Goal: Task Accomplishment & Management: Manage account settings

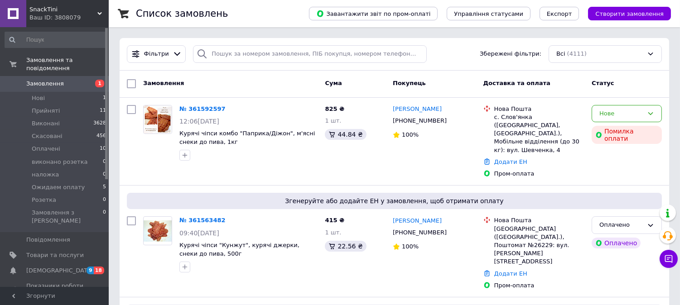
click at [66, 80] on span "Замовлення" at bounding box center [54, 84] width 57 height 8
click at [60, 251] on span "Товари та послуги" at bounding box center [54, 255] width 57 height 8
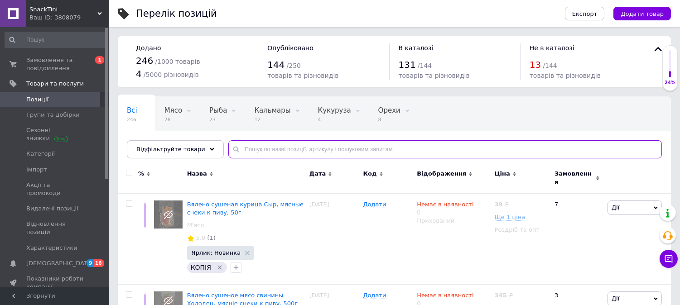
click at [355, 153] on input "text" at bounding box center [444, 149] width 433 height 18
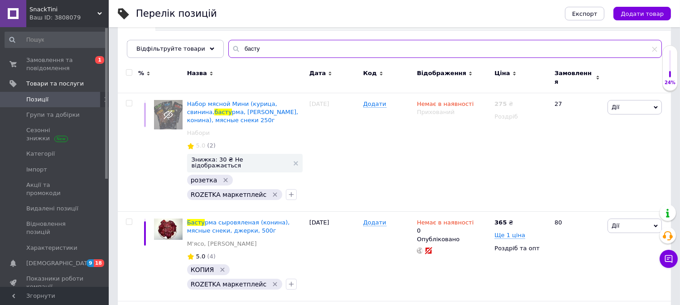
scroll to position [151, 0]
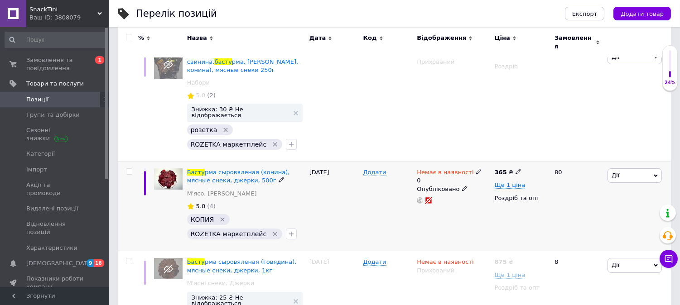
type input "басту"
click at [515, 169] on icon at bounding box center [517, 171] width 5 height 5
type input "385"
drag, startPoint x: 479, startPoint y: 214, endPoint x: 482, endPoint y: 210, distance: 5.1
click at [480, 214] on div "Немає в наявності 0 Опубліковано" at bounding box center [452, 207] width 77 height 90
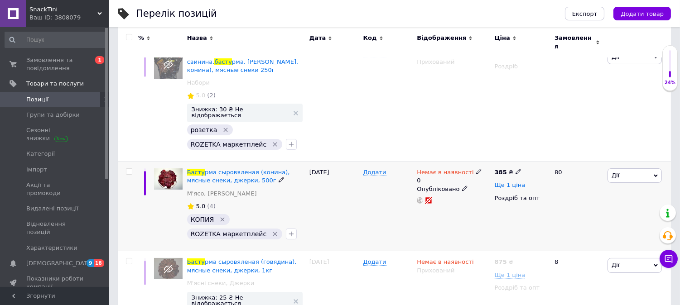
click at [510, 182] on span "Ще 1 ціна" at bounding box center [509, 185] width 31 height 7
click at [515, 182] on icon at bounding box center [517, 184] width 5 height 5
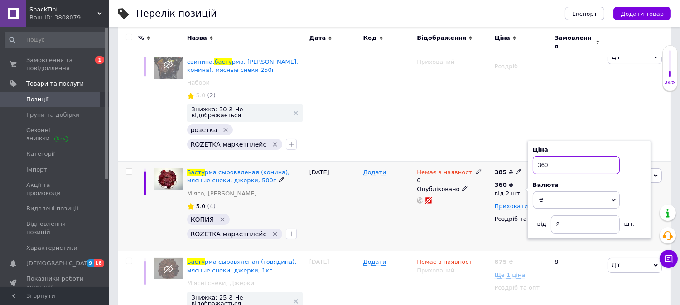
click at [563, 156] on input "360" at bounding box center [575, 165] width 87 height 18
type input "3"
type input "375"
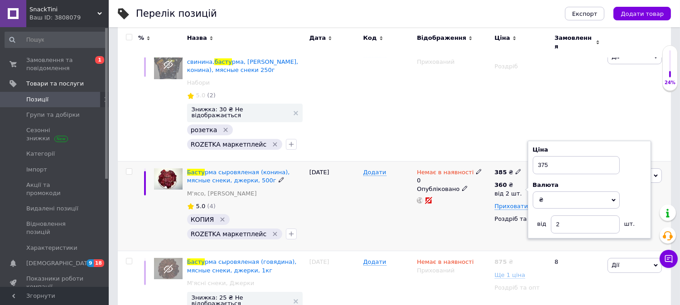
click at [421, 218] on div "Немає в наявності 0 Опубліковано" at bounding box center [452, 207] width 77 height 90
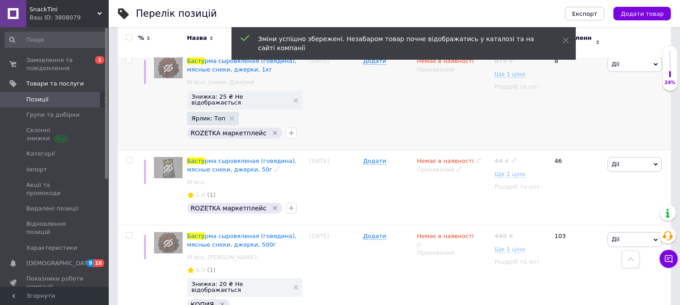
scroll to position [446, 0]
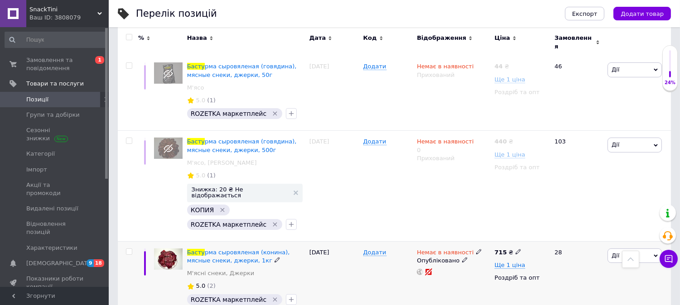
click at [517, 249] on use at bounding box center [517, 251] width 5 height 5
type input "755"
click at [455, 260] on div "Немає в наявності Опубліковано" at bounding box center [452, 278] width 77 height 75
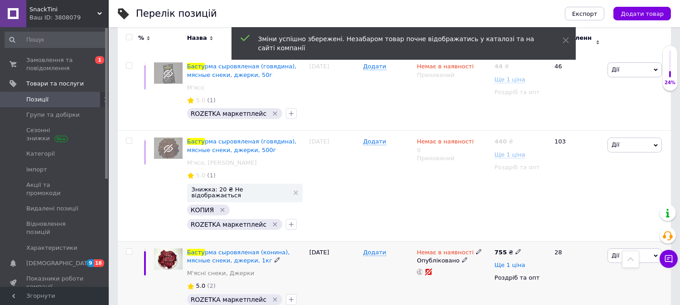
click at [514, 262] on span "Ще 1 ціна" at bounding box center [509, 265] width 31 height 7
click at [515, 262] on icon at bounding box center [517, 264] width 5 height 5
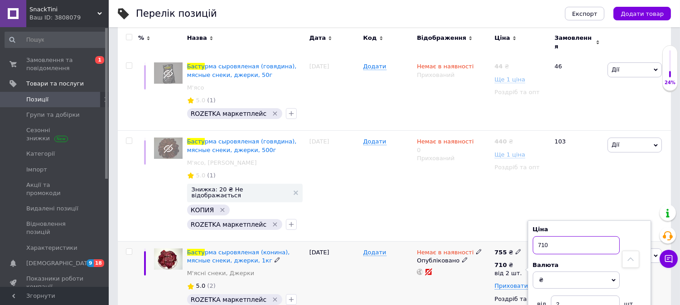
click at [561, 236] on input "710" at bounding box center [575, 245] width 87 height 18
type input "745"
click at [386, 174] on div "Додати" at bounding box center [388, 186] width 54 height 110
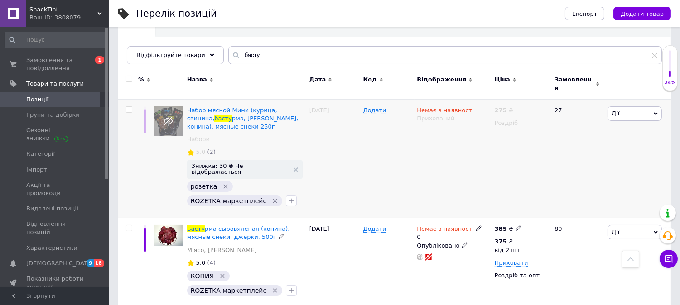
scroll to position [44, 0]
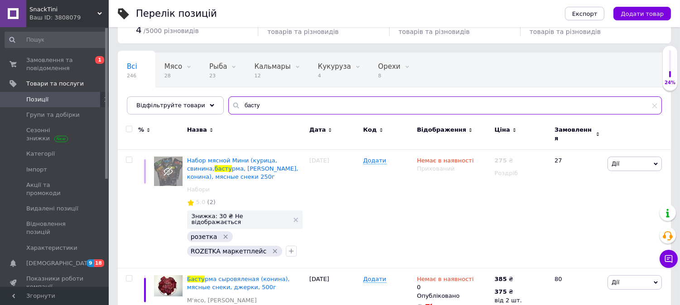
click at [284, 103] on input "басту" at bounding box center [444, 105] width 433 height 18
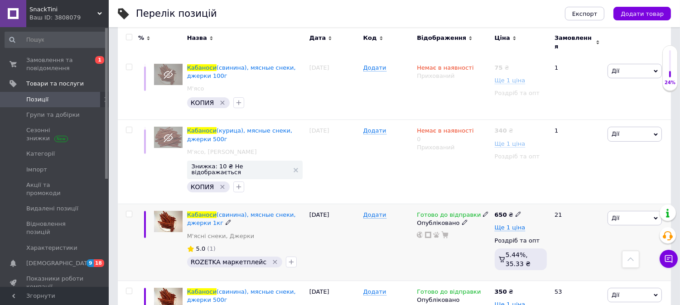
scroll to position [296, 0]
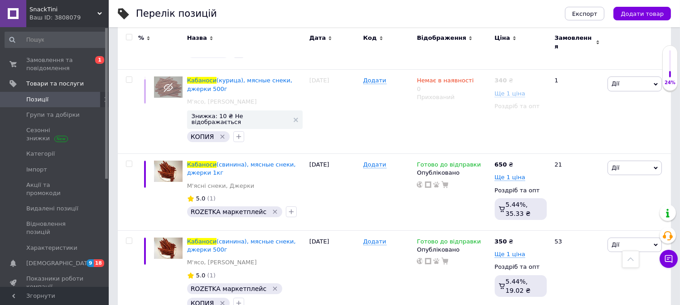
type input "кабаноси"
click at [515, 251] on span "Ще 1 ціна" at bounding box center [509, 254] width 31 height 7
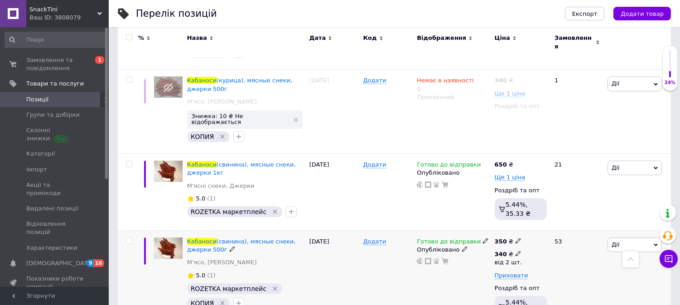
click at [515, 251] on use at bounding box center [517, 253] width 5 height 5
click at [562, 225] on input "340" at bounding box center [575, 234] width 87 height 18
type input "325"
click at [458, 261] on div "Готово до відправки Опубліковано" at bounding box center [452, 280] width 77 height 98
click at [515, 238] on icon at bounding box center [517, 240] width 5 height 5
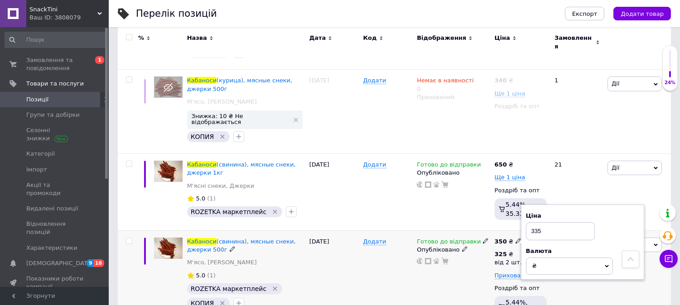
type input "335"
click at [464, 266] on div "Готово до відправки Опубліковано" at bounding box center [452, 280] width 77 height 98
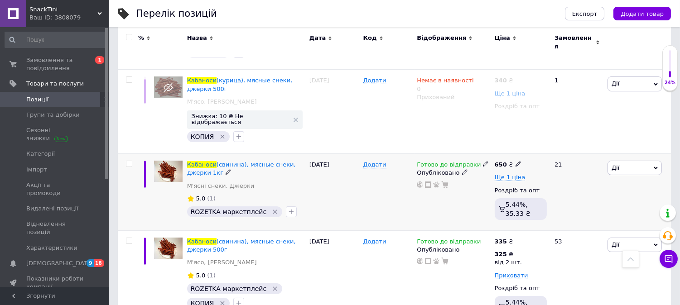
click at [515, 161] on icon at bounding box center [517, 163] width 5 height 5
type input "660"
click at [464, 186] on div "Готово до відправки Опубліковано" at bounding box center [452, 192] width 77 height 77
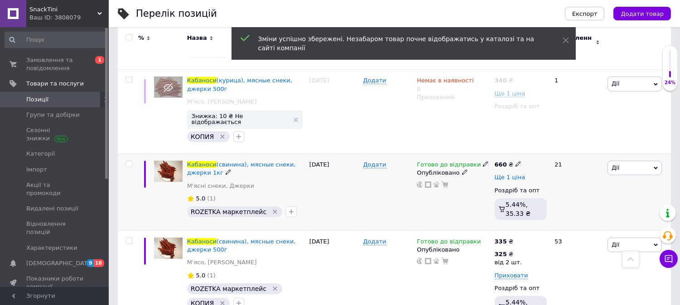
click at [505, 174] on span "Ще 1 ціна" at bounding box center [509, 177] width 31 height 7
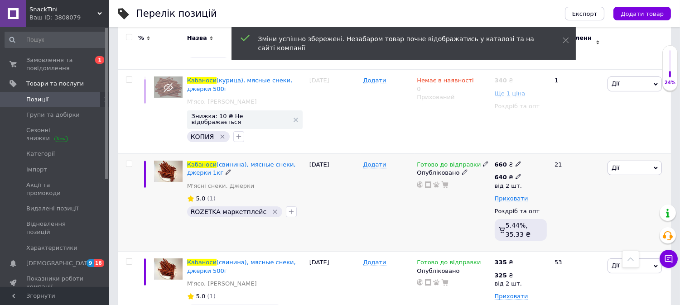
click at [515, 174] on icon at bounding box center [517, 176] width 5 height 5
click at [561, 149] on input "640" at bounding box center [575, 158] width 87 height 18
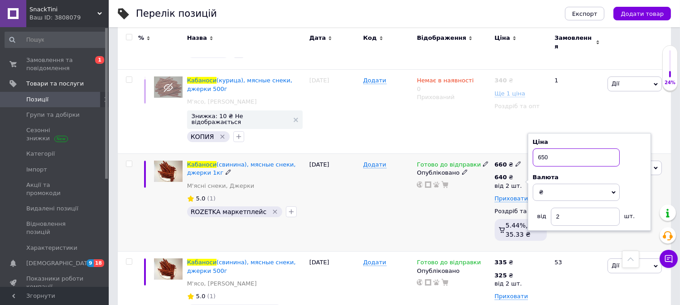
type input "650"
click at [418, 200] on div "Готово до відправки Опубліковано" at bounding box center [452, 203] width 77 height 98
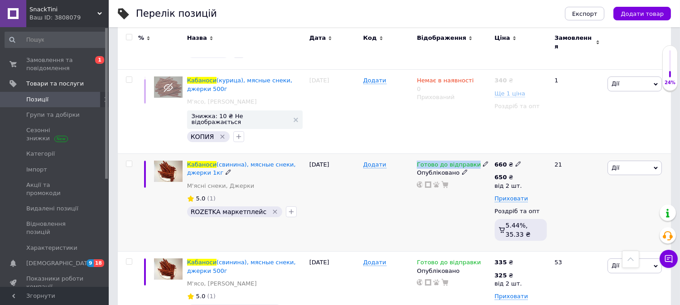
click at [478, 154] on div "Готово до відправки Опубліковано" at bounding box center [452, 203] width 77 height 98
click at [483, 161] on icon at bounding box center [485, 163] width 5 height 5
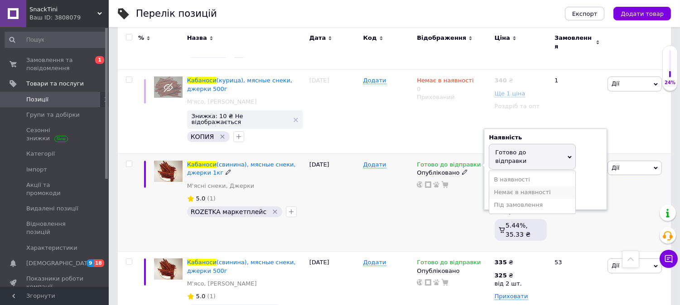
click at [513, 186] on li "Немає в наявності" at bounding box center [532, 192] width 86 height 13
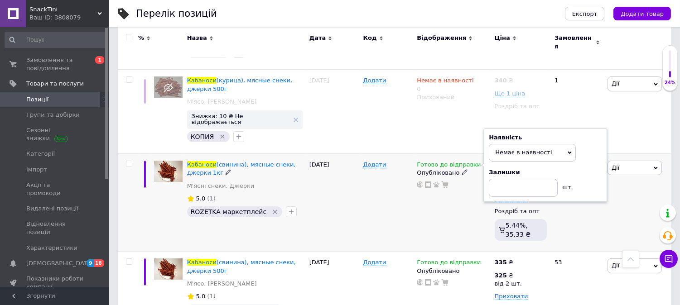
click at [439, 204] on div "Готово до відправки Наявність Немає в наявності В наявності Під замовлення Гото…" at bounding box center [452, 203] width 77 height 98
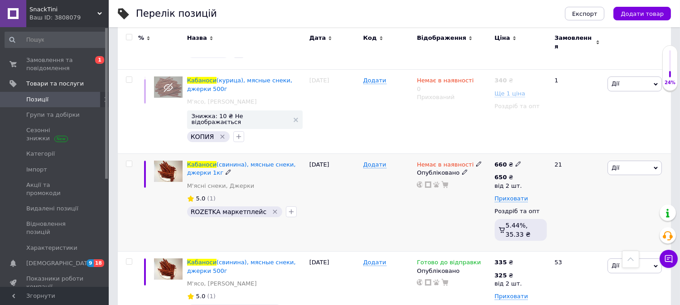
scroll to position [245, 0]
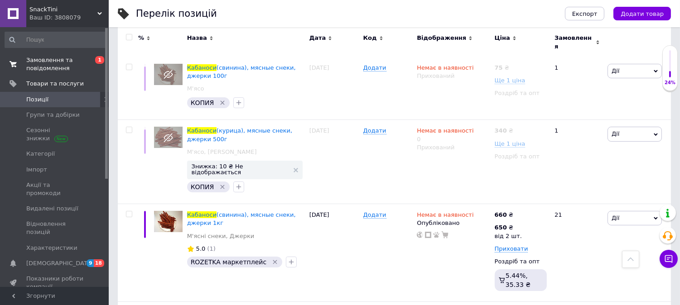
click at [55, 64] on span "Замовлення та повідомлення" at bounding box center [54, 64] width 57 height 16
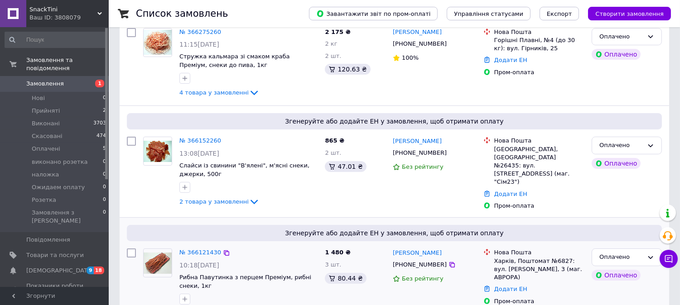
scroll to position [50, 0]
